Goal: Task Accomplishment & Management: Use online tool/utility

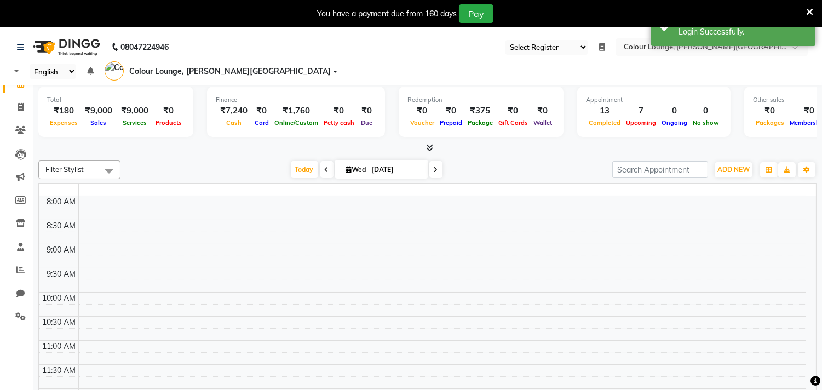
select select "67"
select select "en"
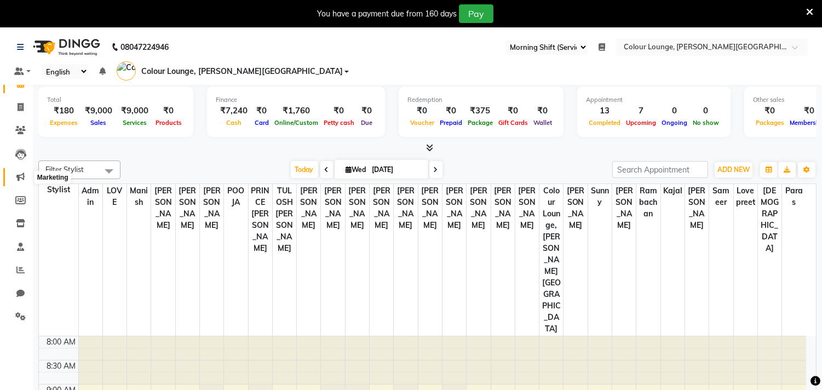
click at [20, 172] on icon at bounding box center [20, 176] width 8 height 8
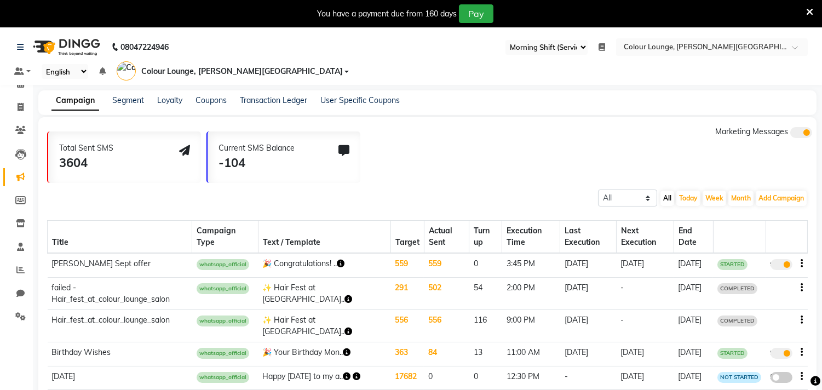
click at [808, 10] on icon at bounding box center [809, 12] width 7 height 10
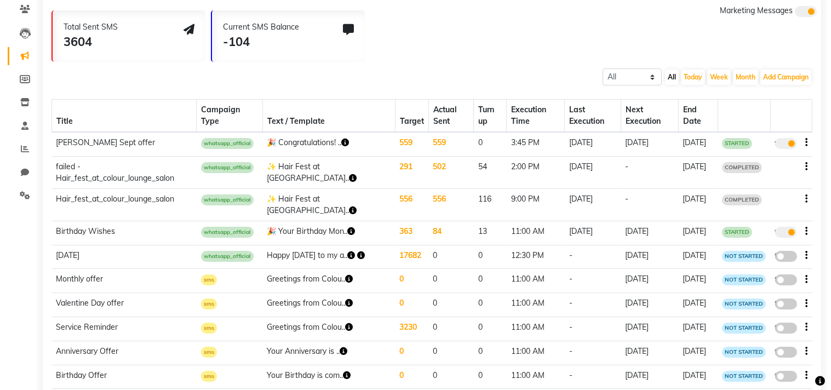
scroll to position [193, 0]
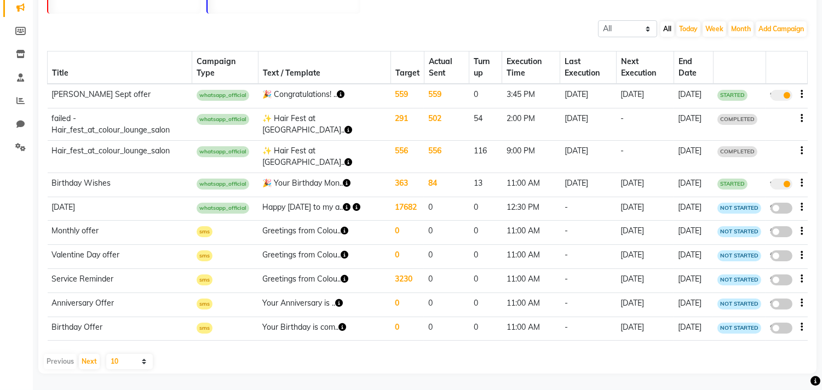
click at [424, 84] on td "559" at bounding box center [446, 96] width 45 height 24
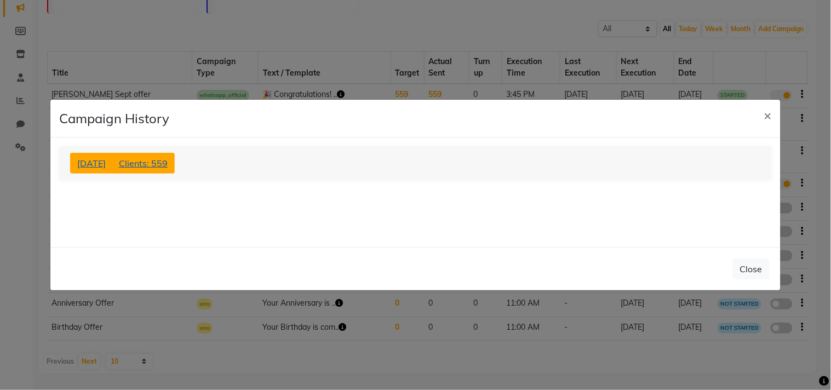
click at [168, 159] on span "Clients: 559" at bounding box center [143, 163] width 49 height 11
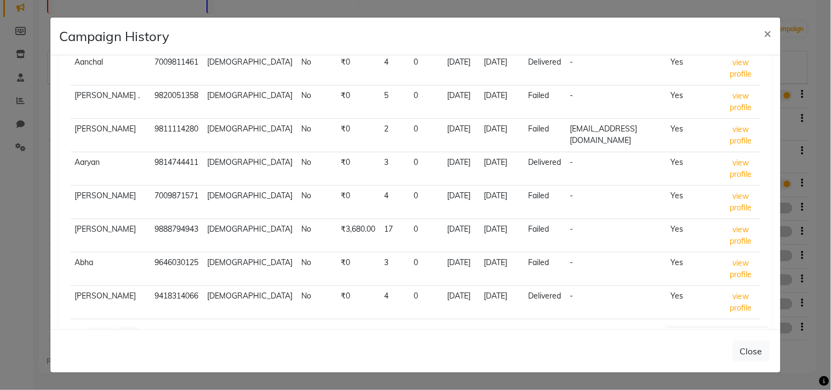
scroll to position [223, 0]
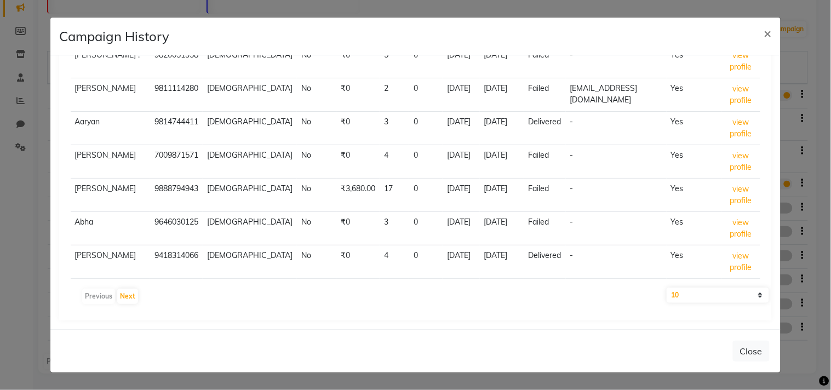
click at [737, 307] on div "Export Name Mobile Gender Member Amount Visits No show Last Visit Execution Sta…" at bounding box center [415, 97] width 712 height 445
click at [729, 294] on select "10 50 100 500" at bounding box center [717, 294] width 102 height 15
select select "500"
click at [666, 287] on select "10 50 100 500" at bounding box center [717, 294] width 102 height 15
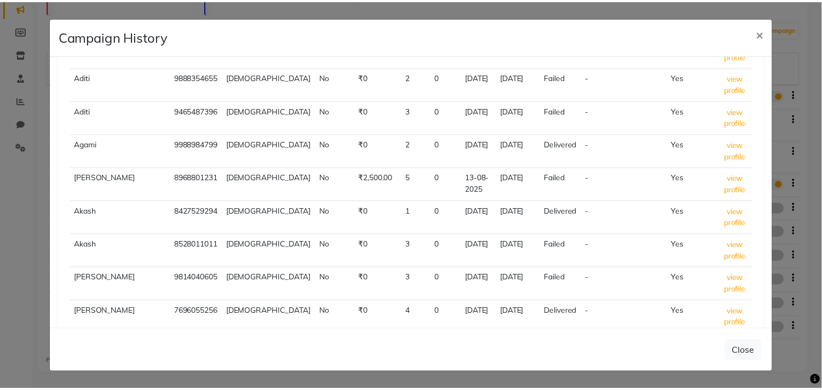
scroll to position [0, 0]
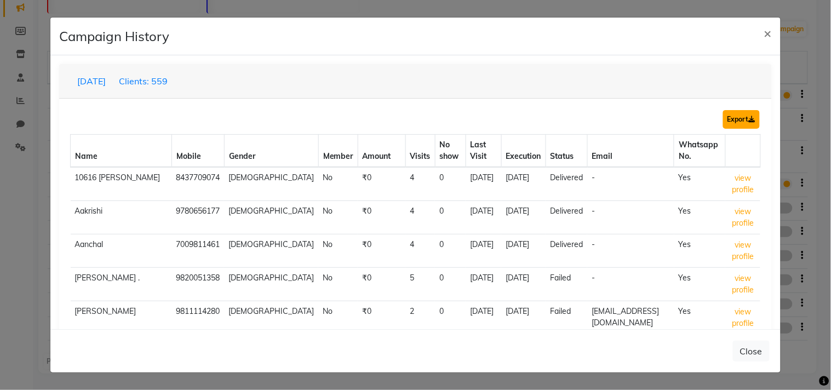
click at [723, 118] on button "Export" at bounding box center [741, 119] width 37 height 19
click at [770, 31] on span "×" at bounding box center [768, 33] width 8 height 16
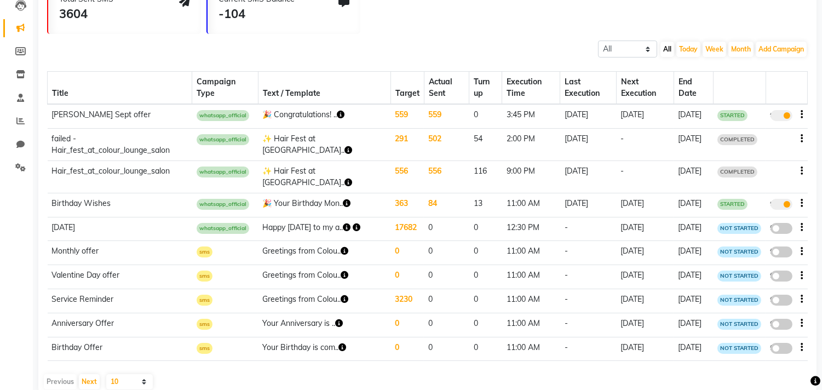
scroll to position [182, 0]
